Goal: Task Accomplishment & Management: Complete application form

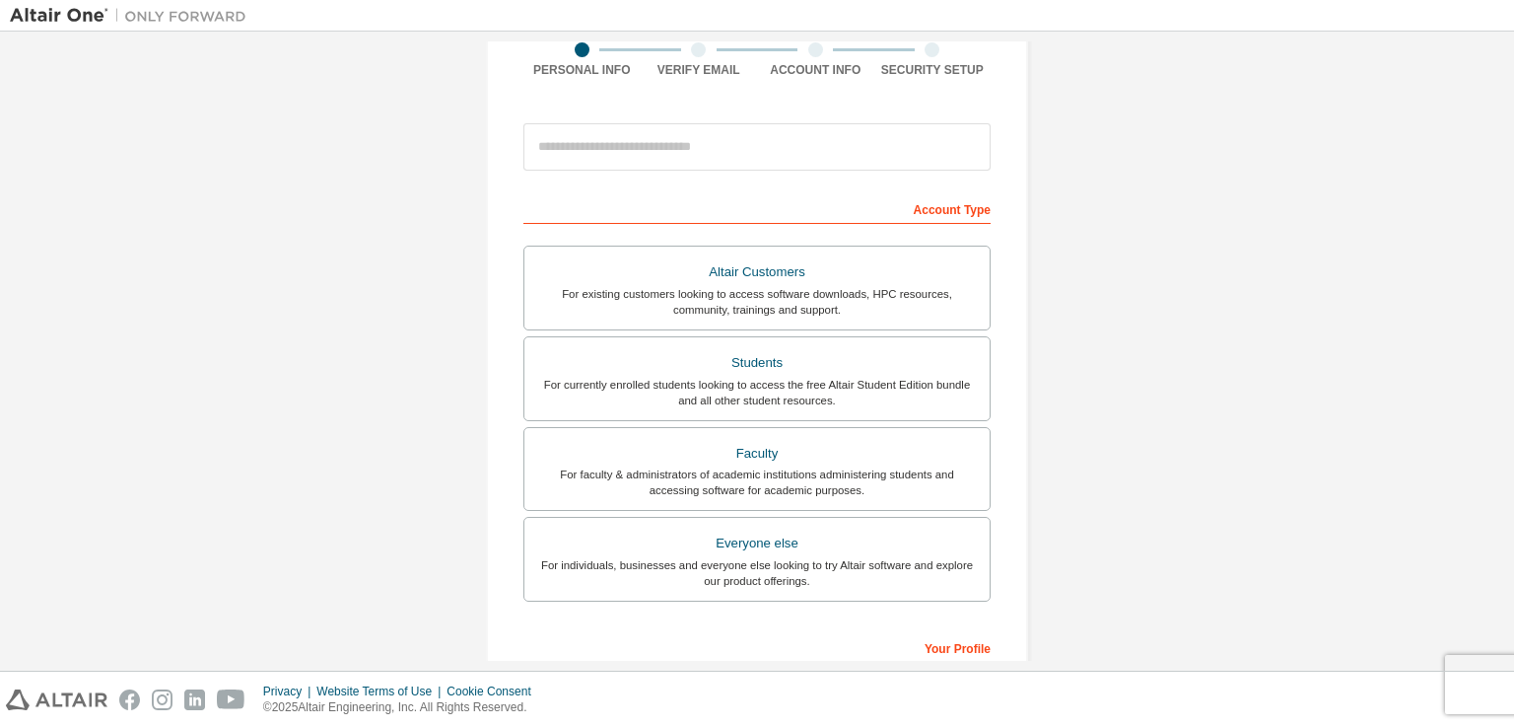
scroll to position [197, 0]
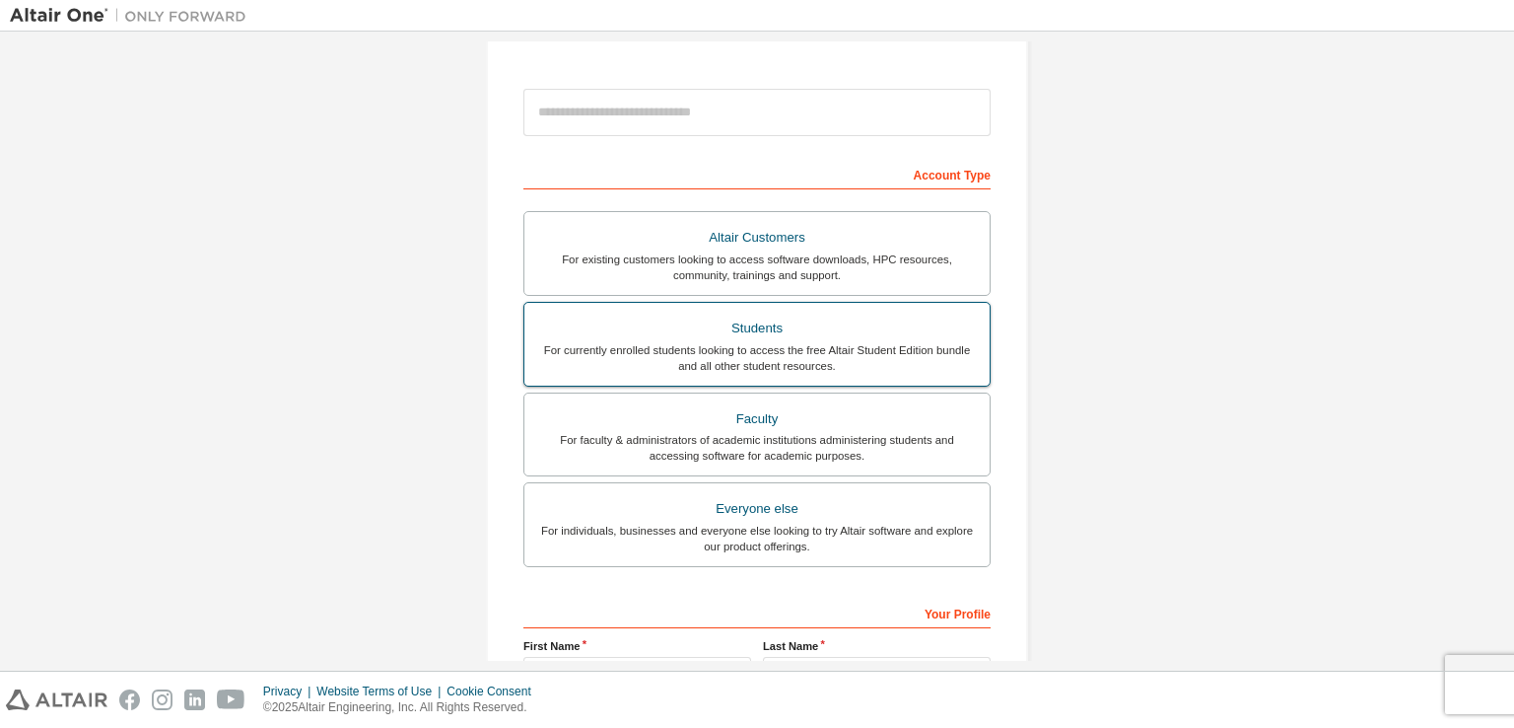
click at [642, 332] on div "Students" at bounding box center [757, 328] width 442 height 28
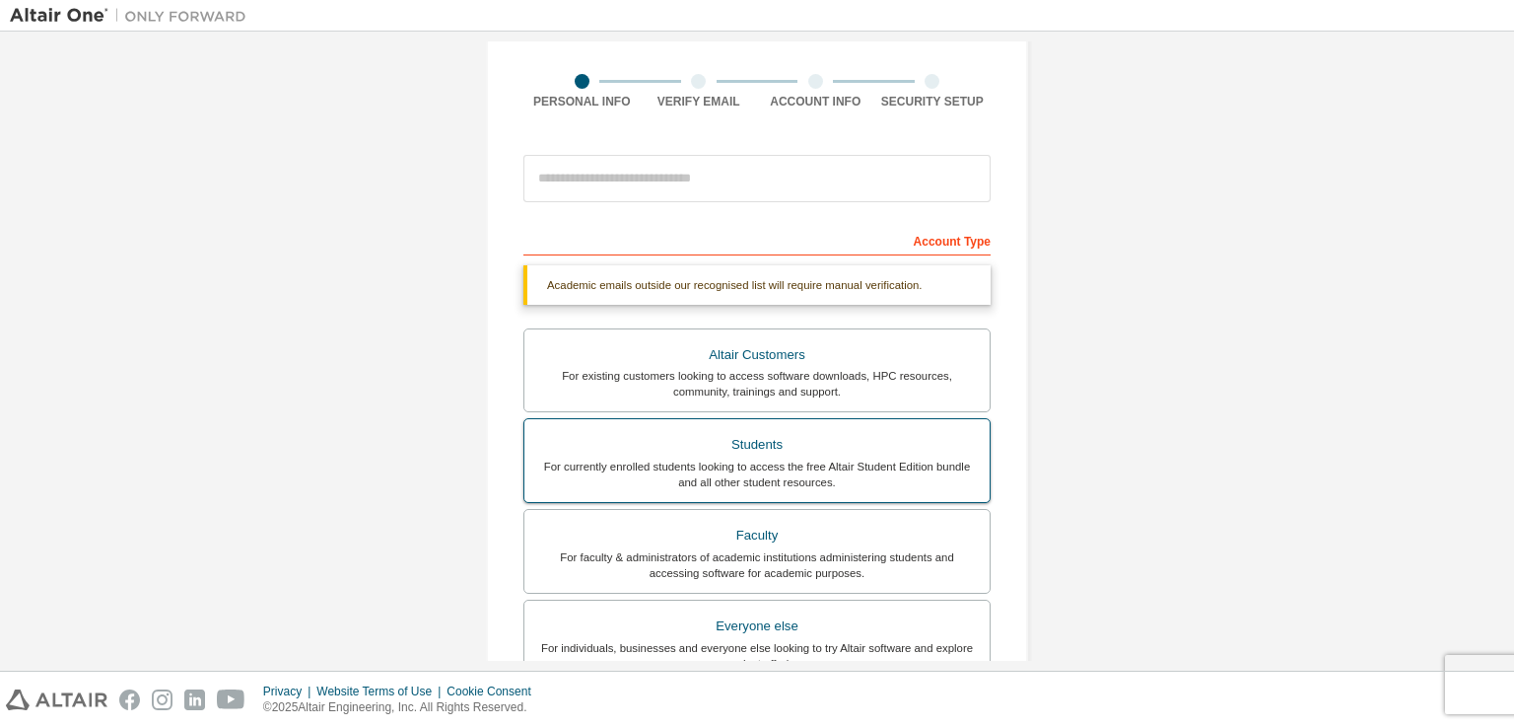
scroll to position [99, 0]
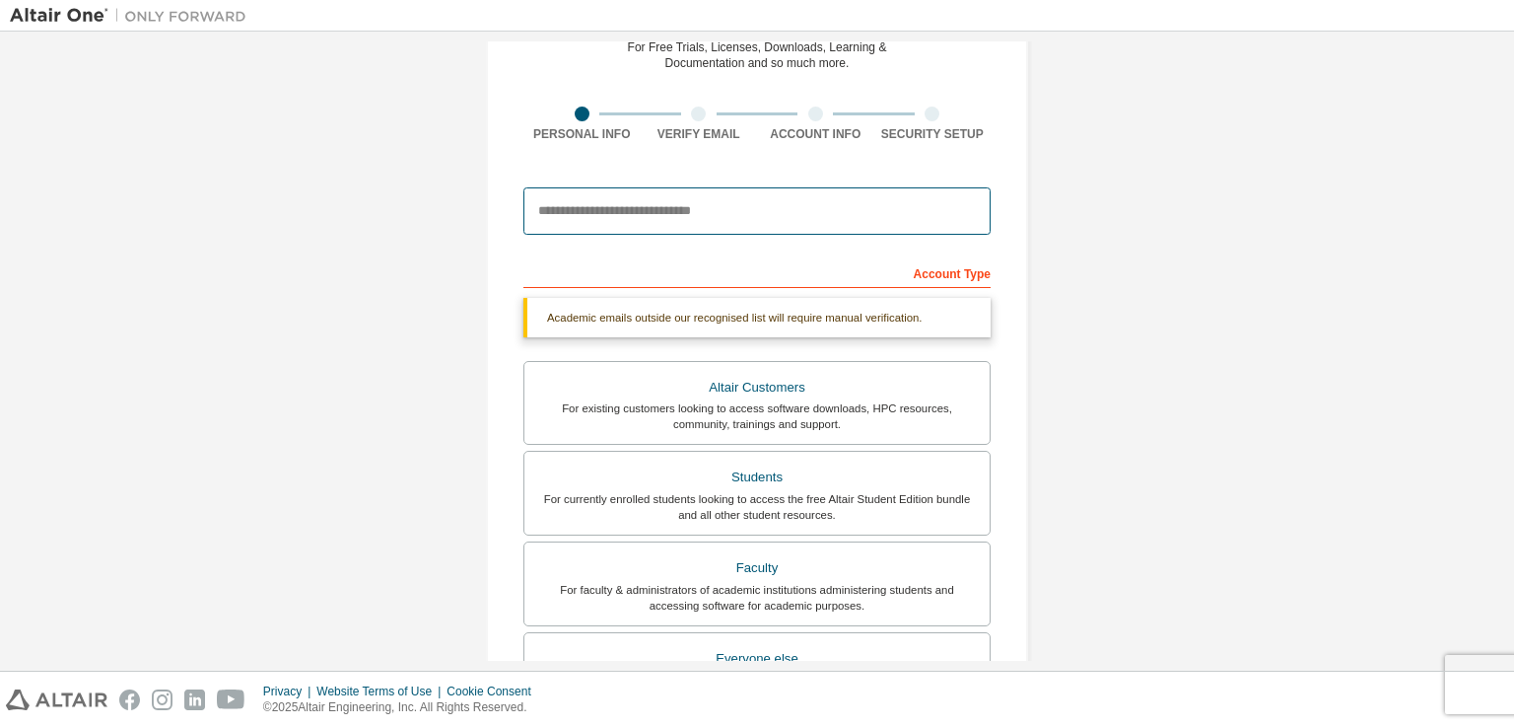
click at [649, 202] on input "email" at bounding box center [756, 210] width 467 height 47
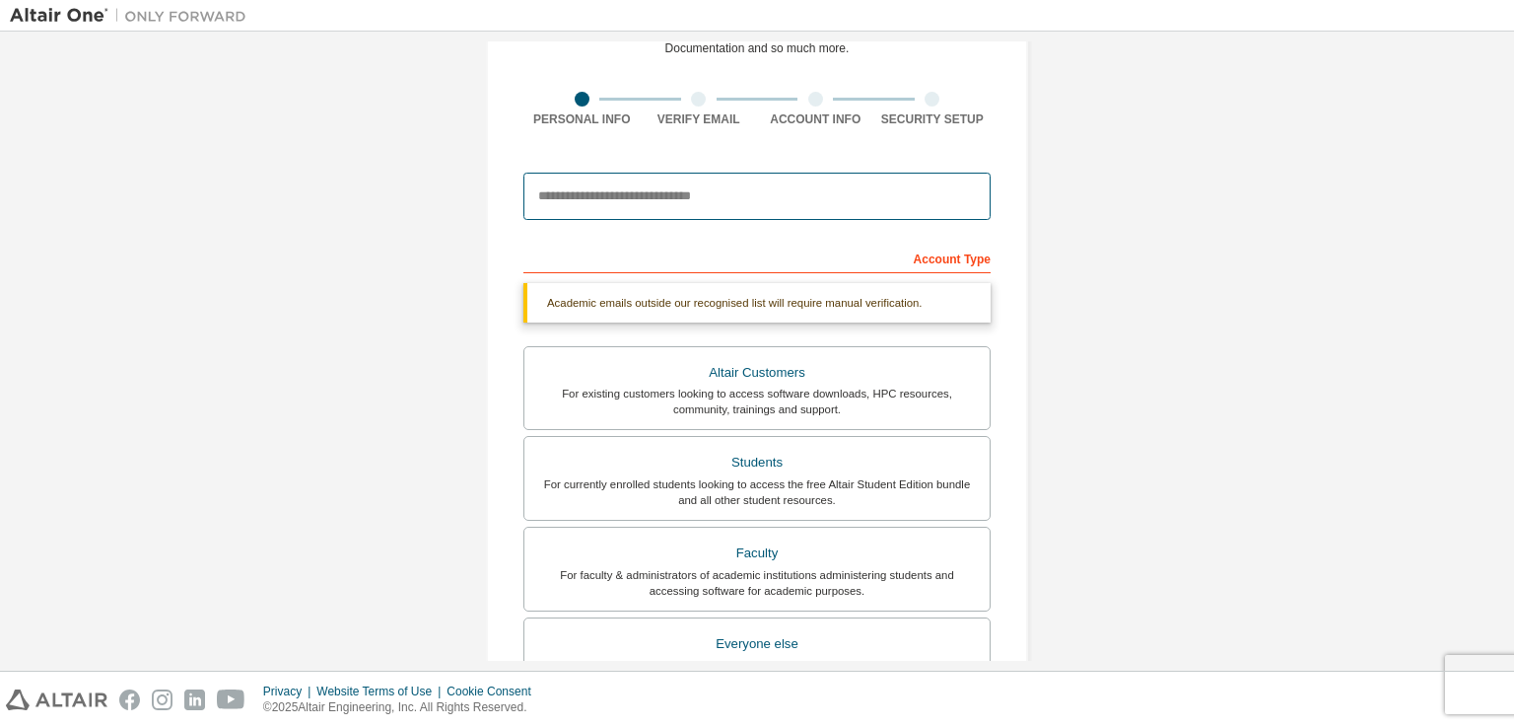
scroll to position [0, 0]
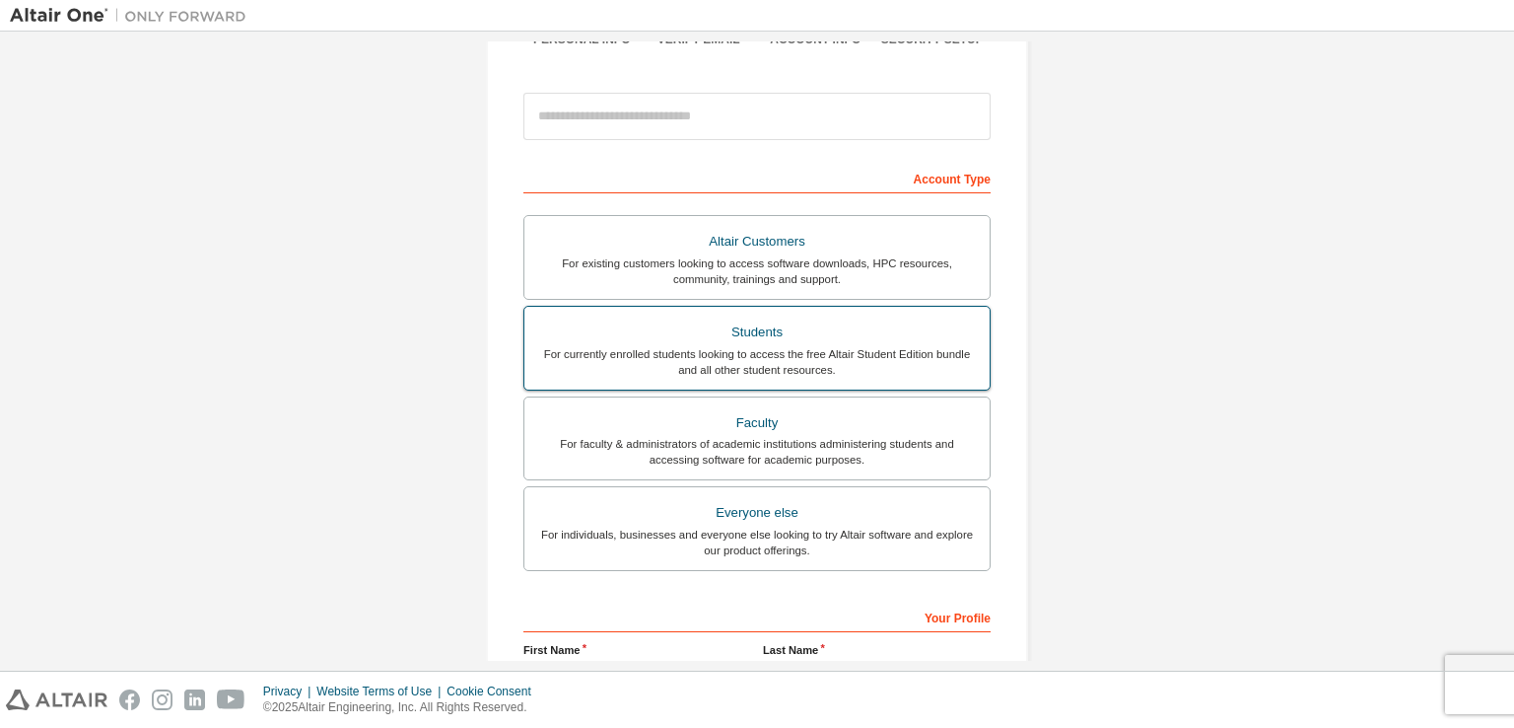
scroll to position [197, 0]
click at [779, 333] on div "Students" at bounding box center [757, 328] width 442 height 28
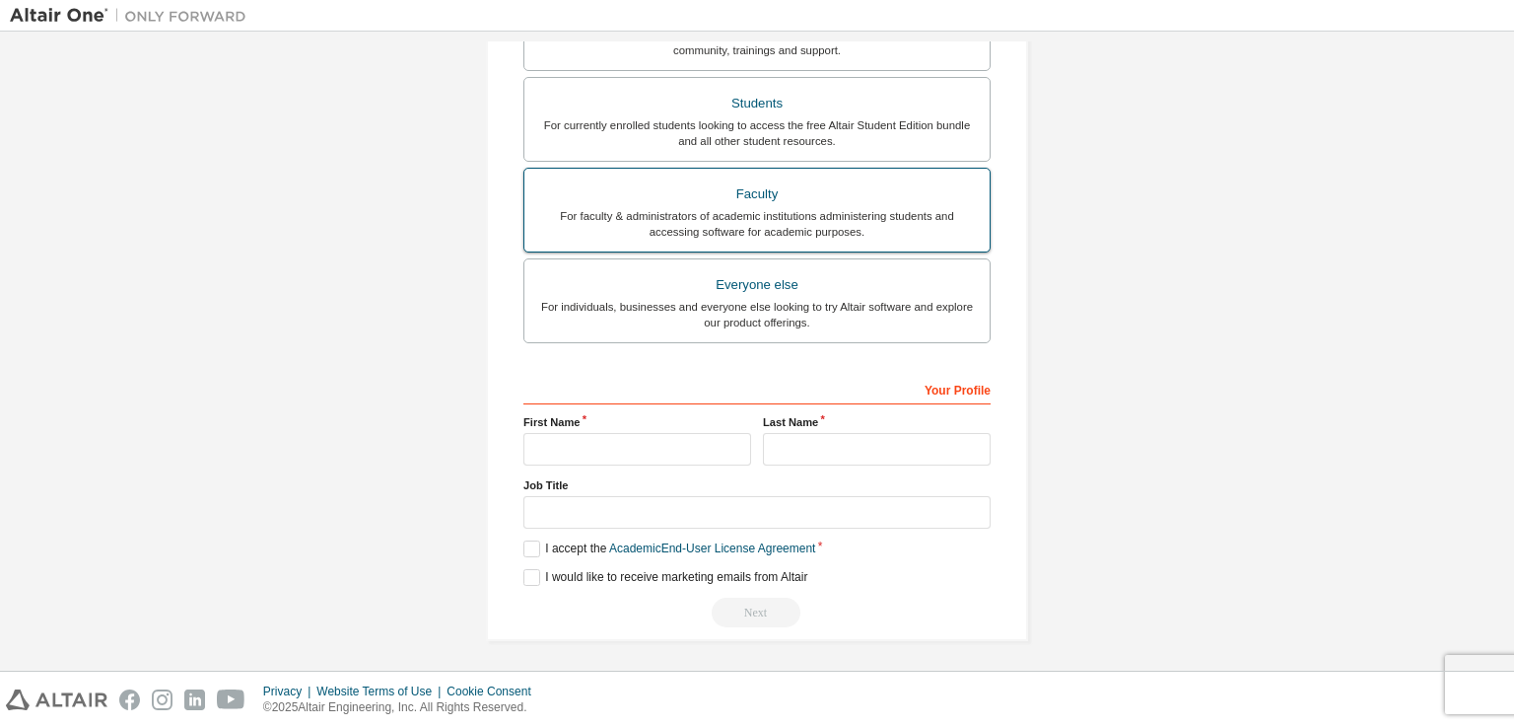
scroll to position [176, 0]
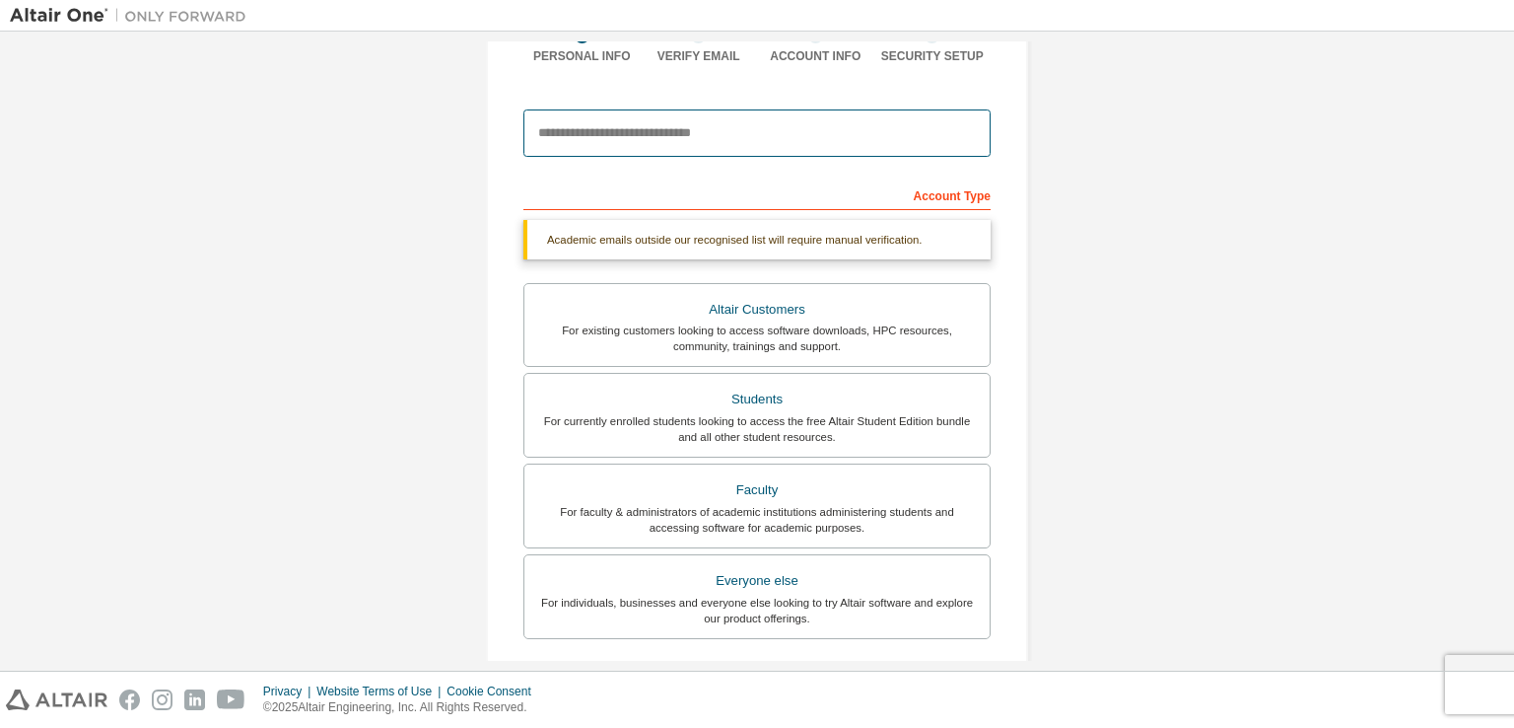
click at [689, 137] on input "email" at bounding box center [756, 132] width 467 height 47
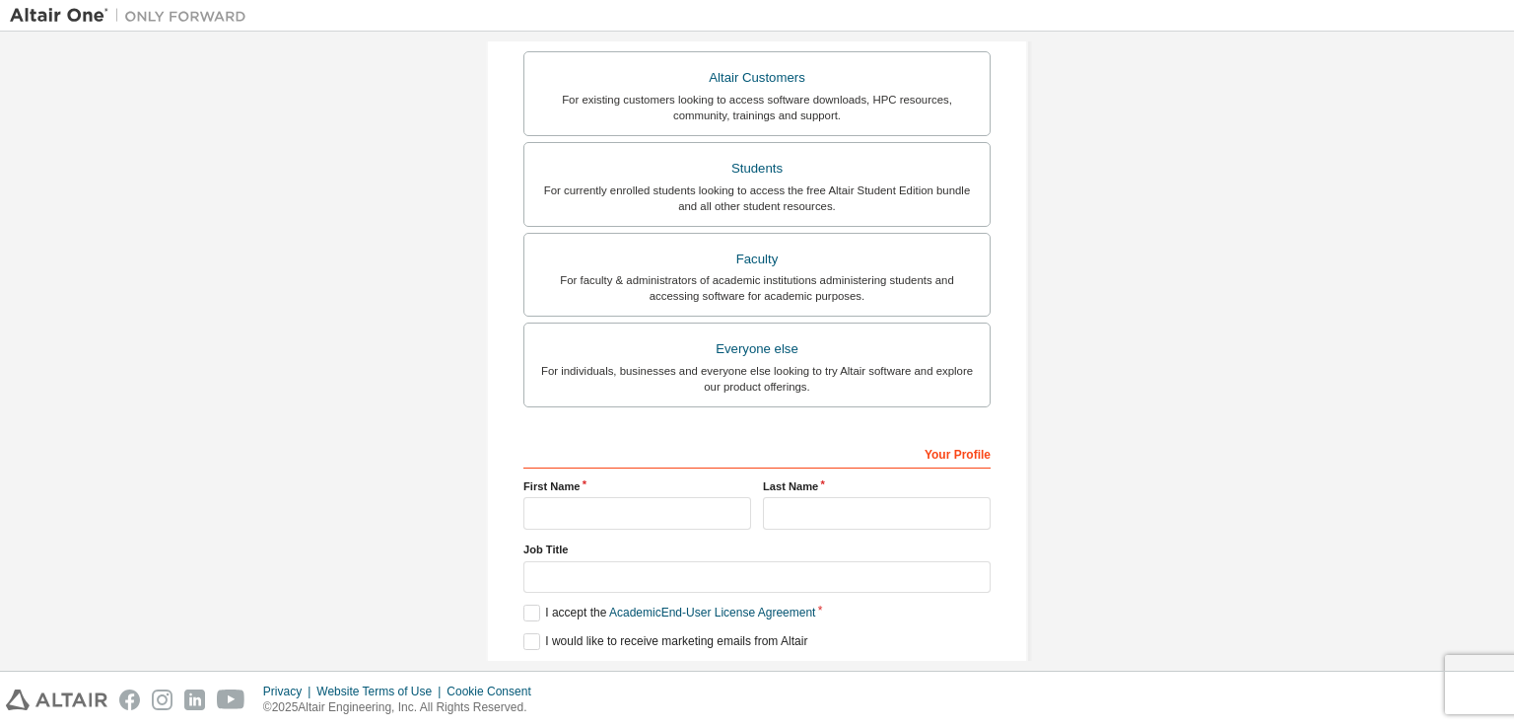
scroll to position [421, 0]
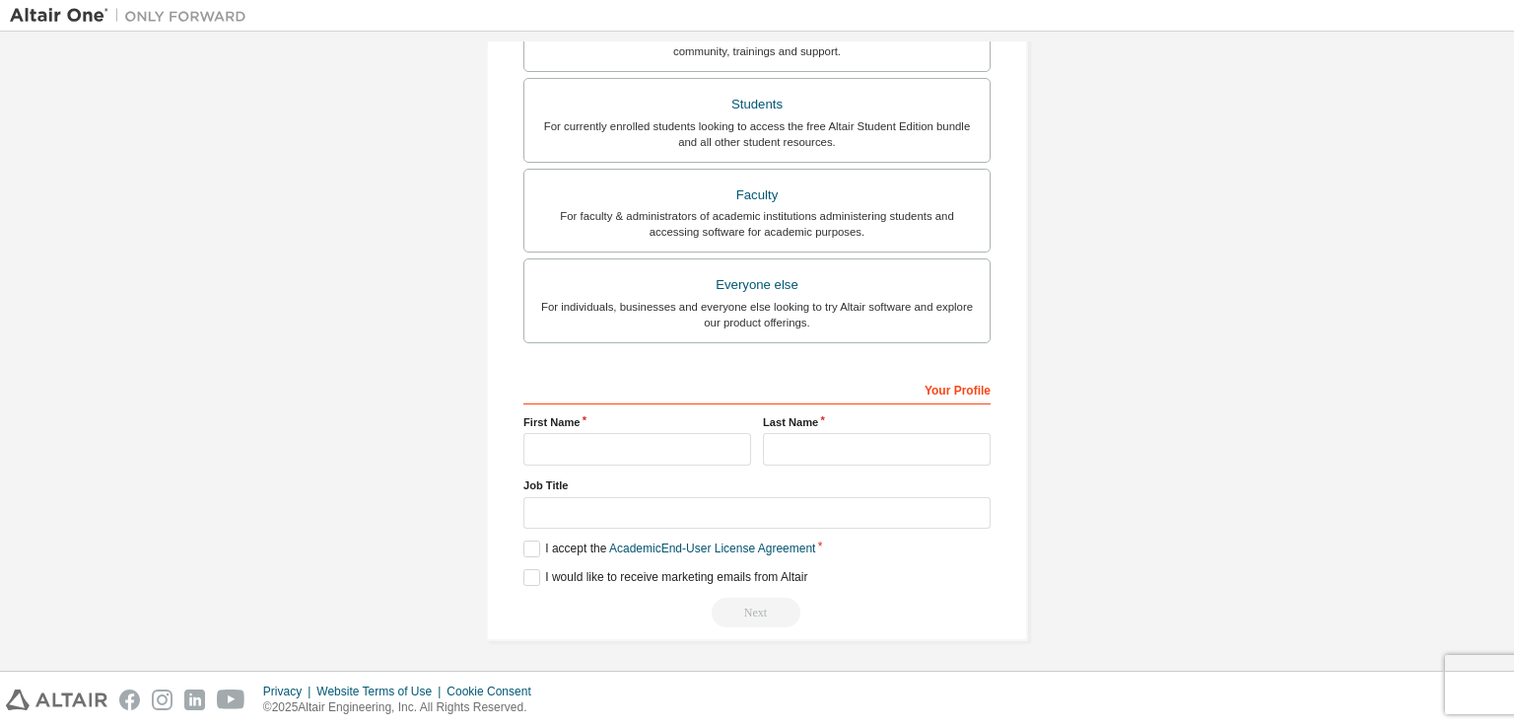
type input "**********"
click at [600, 447] on input "text" at bounding box center [637, 449] width 228 height 33
type input "*******"
click at [850, 454] on input "text" at bounding box center [877, 449] width 228 height 33
type input "**********"
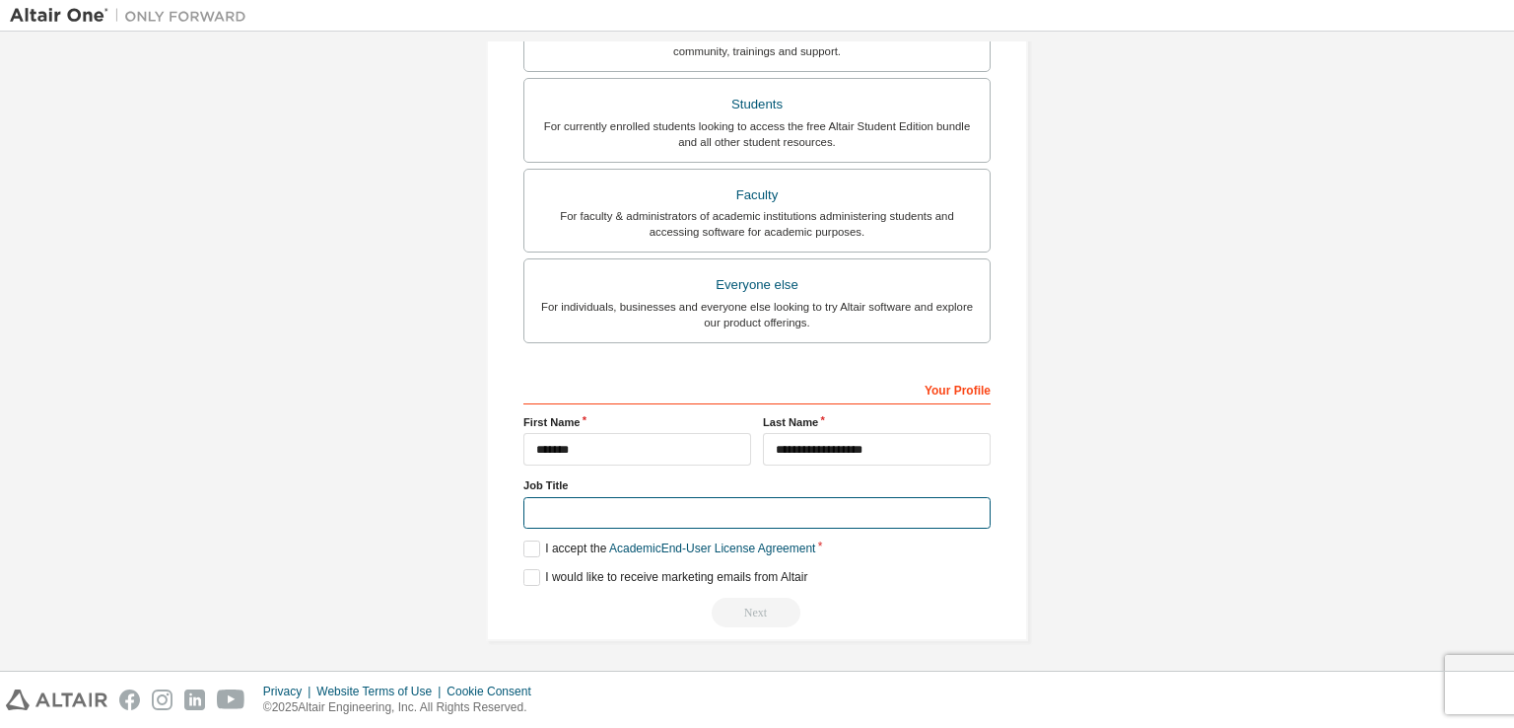
click at [724, 502] on input "text" at bounding box center [756, 513] width 467 height 33
type input "*******"
click at [531, 550] on label "I accept the Academic End-User License Agreement" at bounding box center [669, 548] width 292 height 17
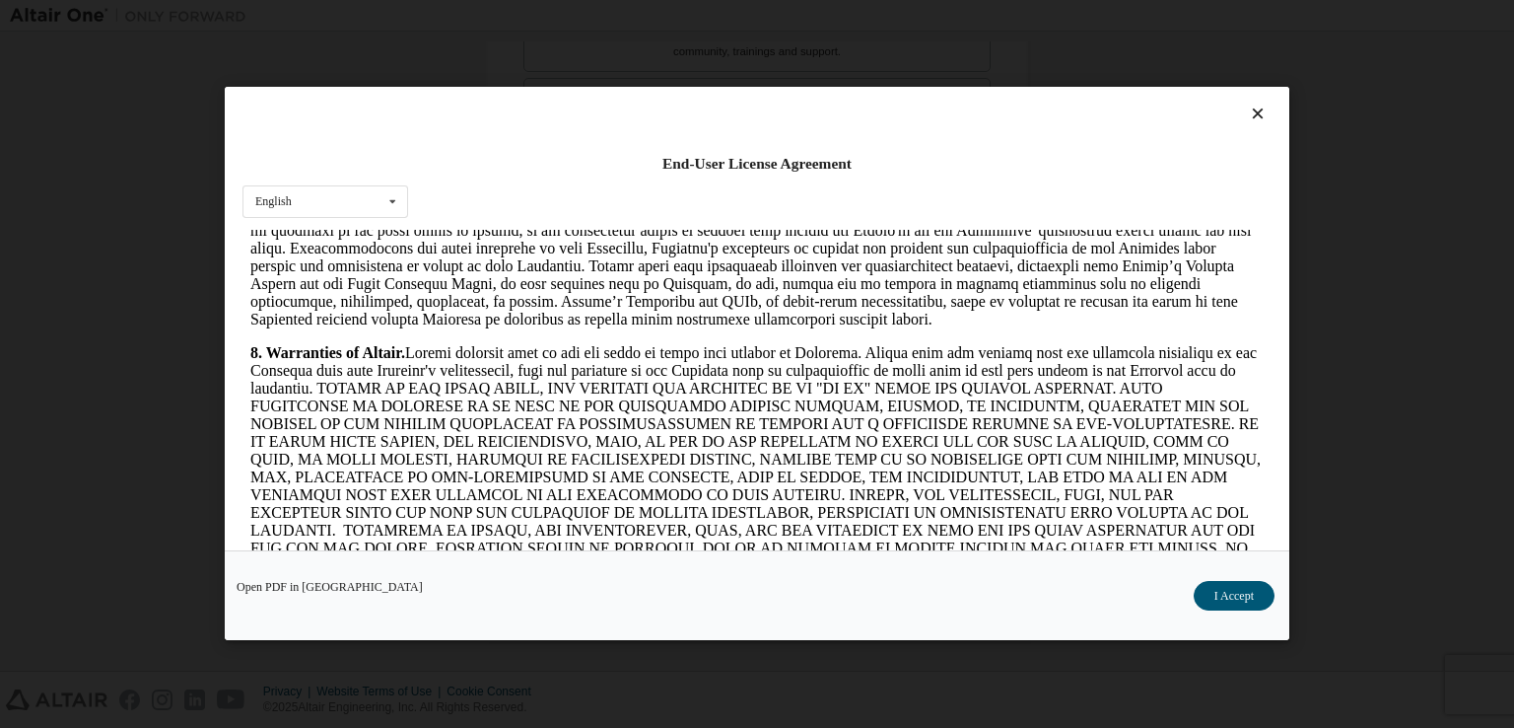
scroll to position [2465, 0]
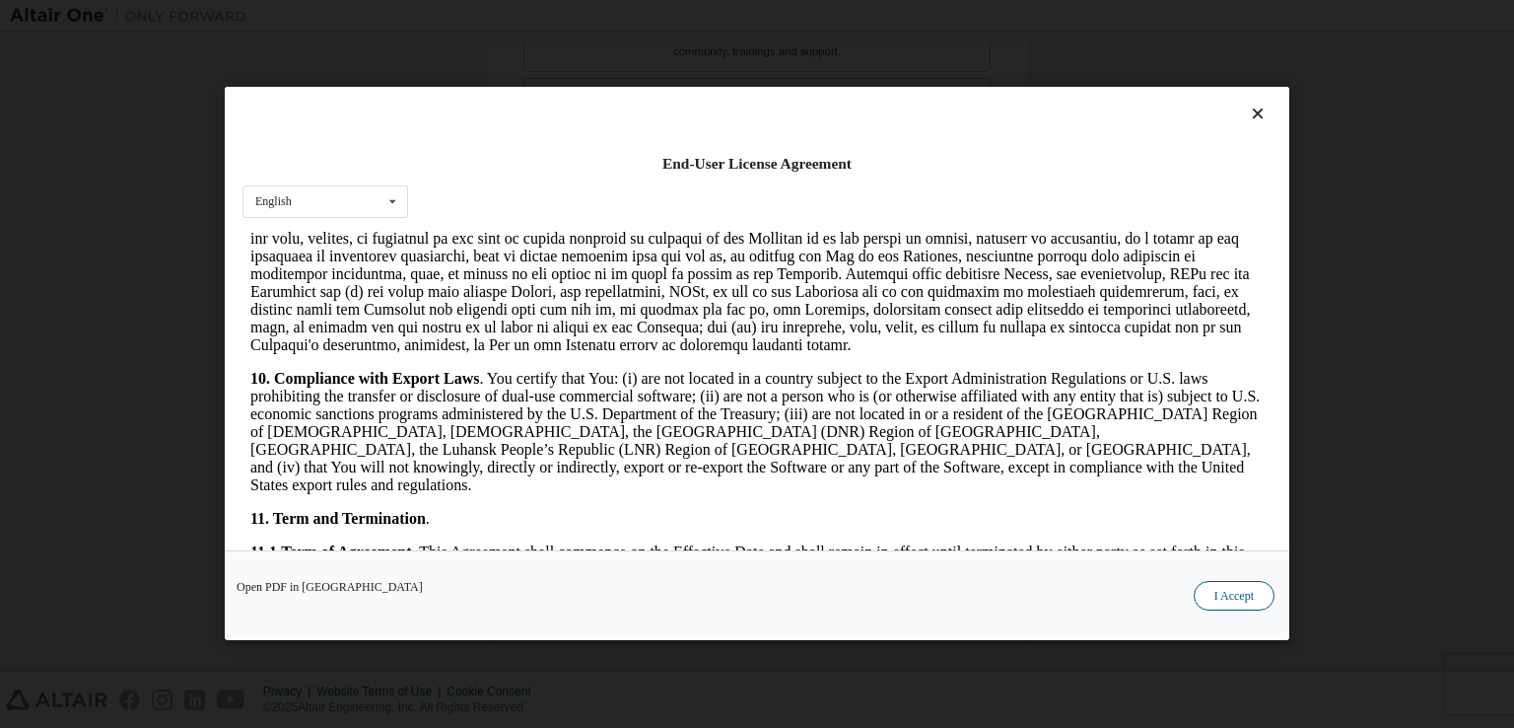
click at [1231, 600] on button "I Accept" at bounding box center [1234, 597] width 81 height 30
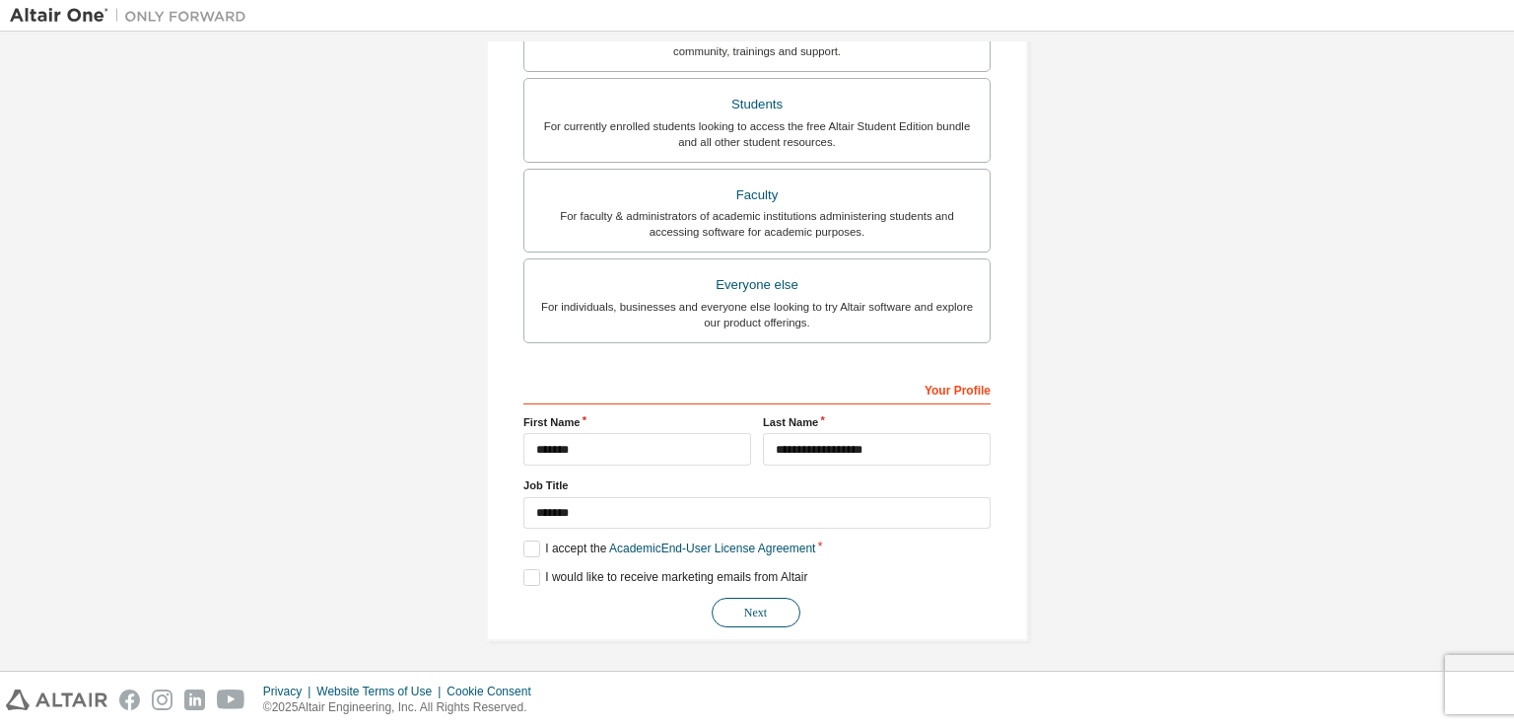
click at [773, 602] on button "Next" at bounding box center [756, 612] width 89 height 30
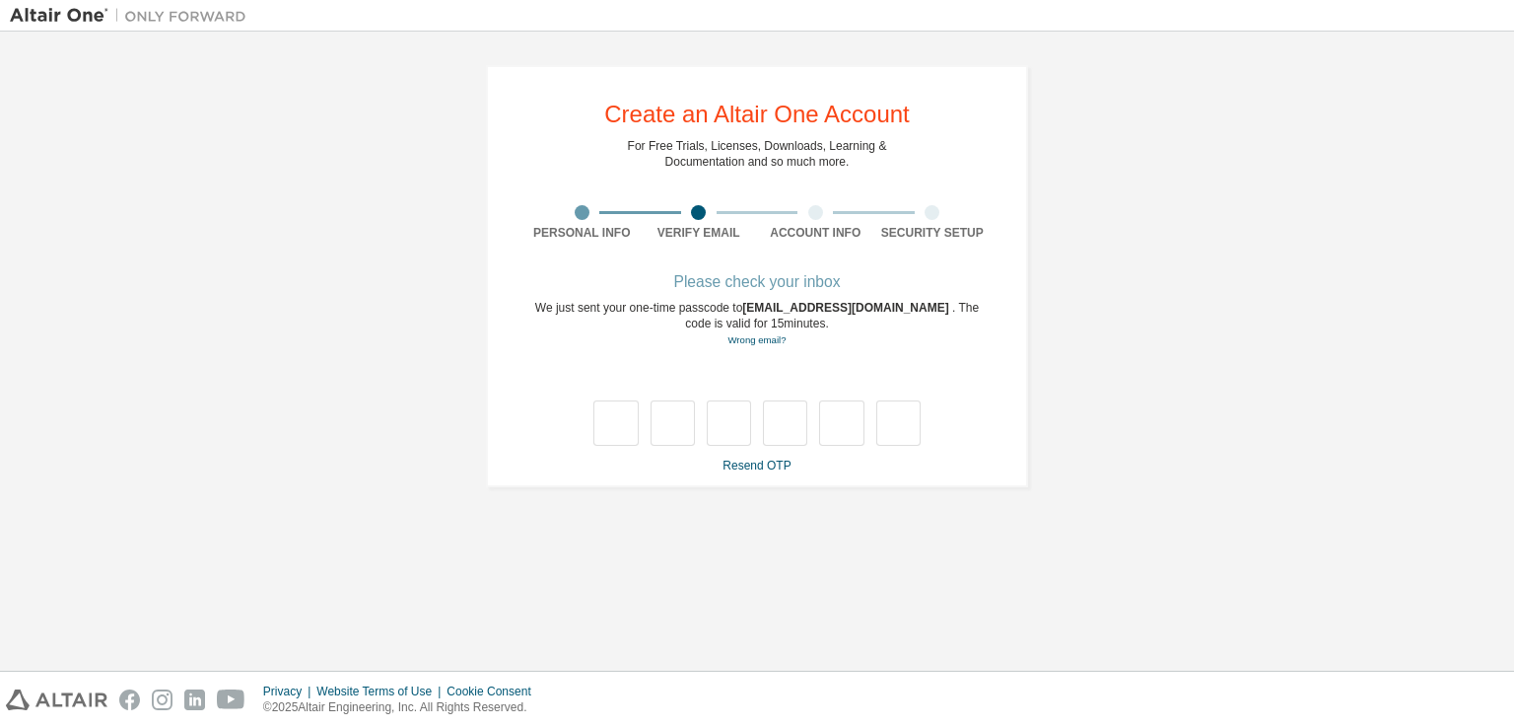
type input "*"
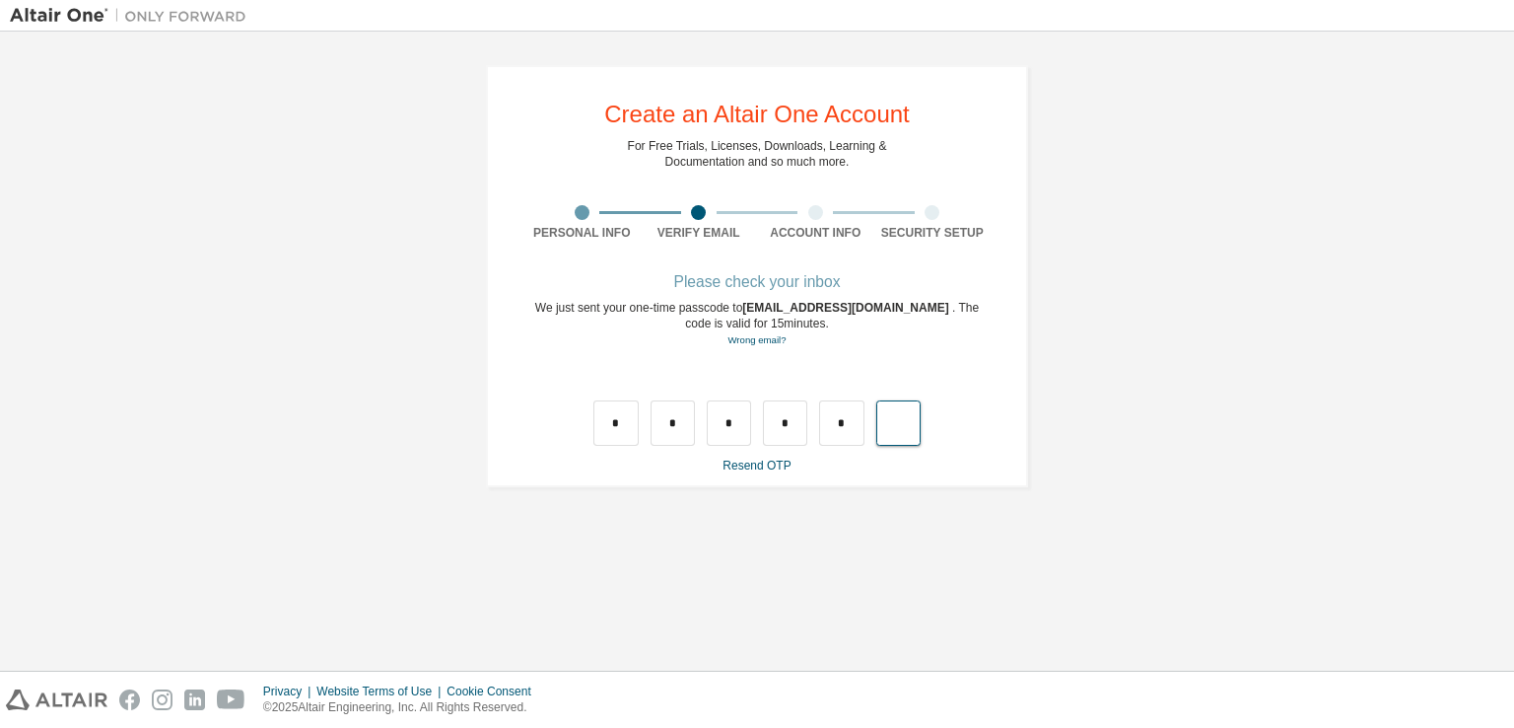
type input "*"
